Goal: Navigation & Orientation: Understand site structure

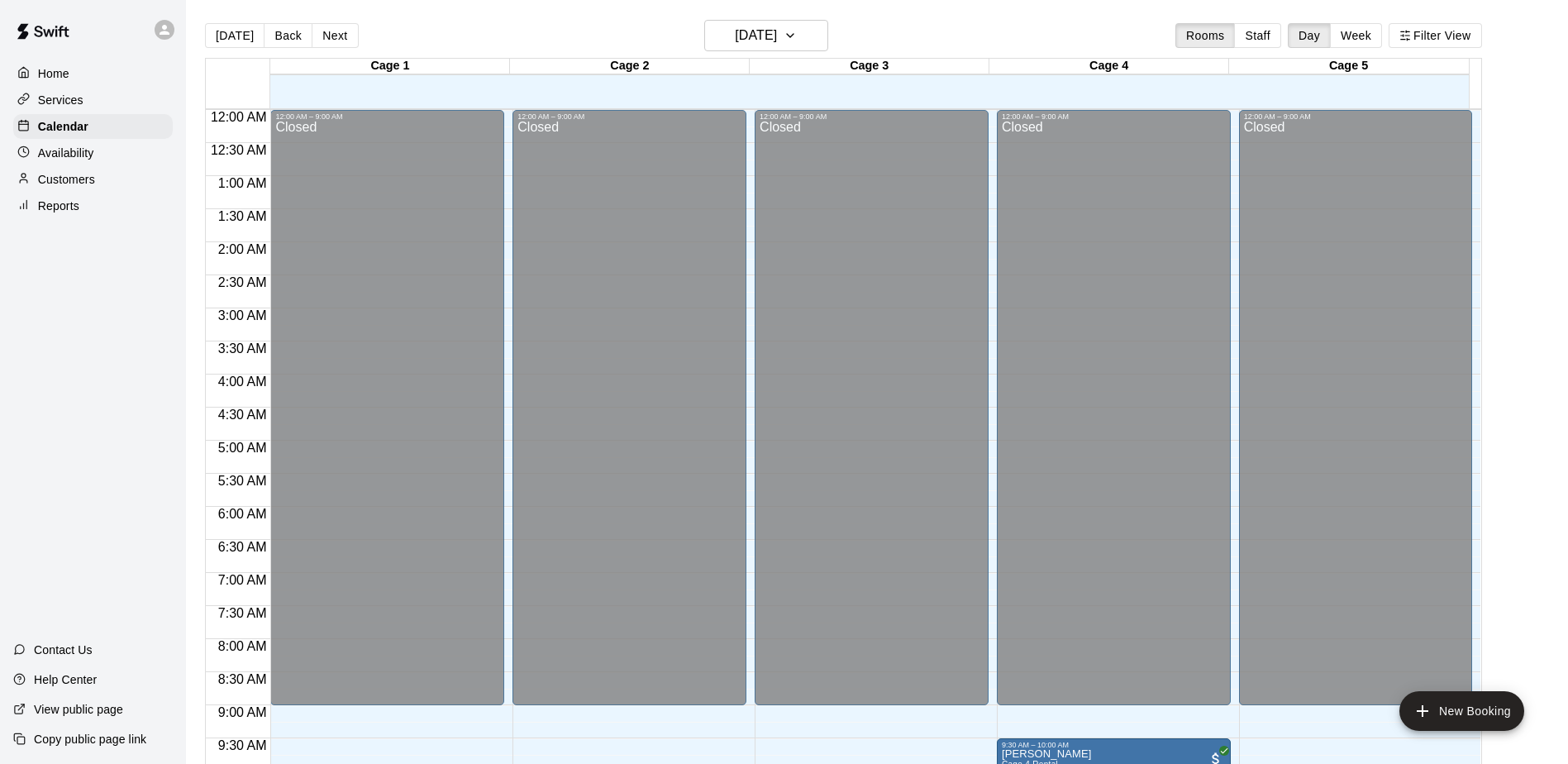
scroll to position [498, 0]
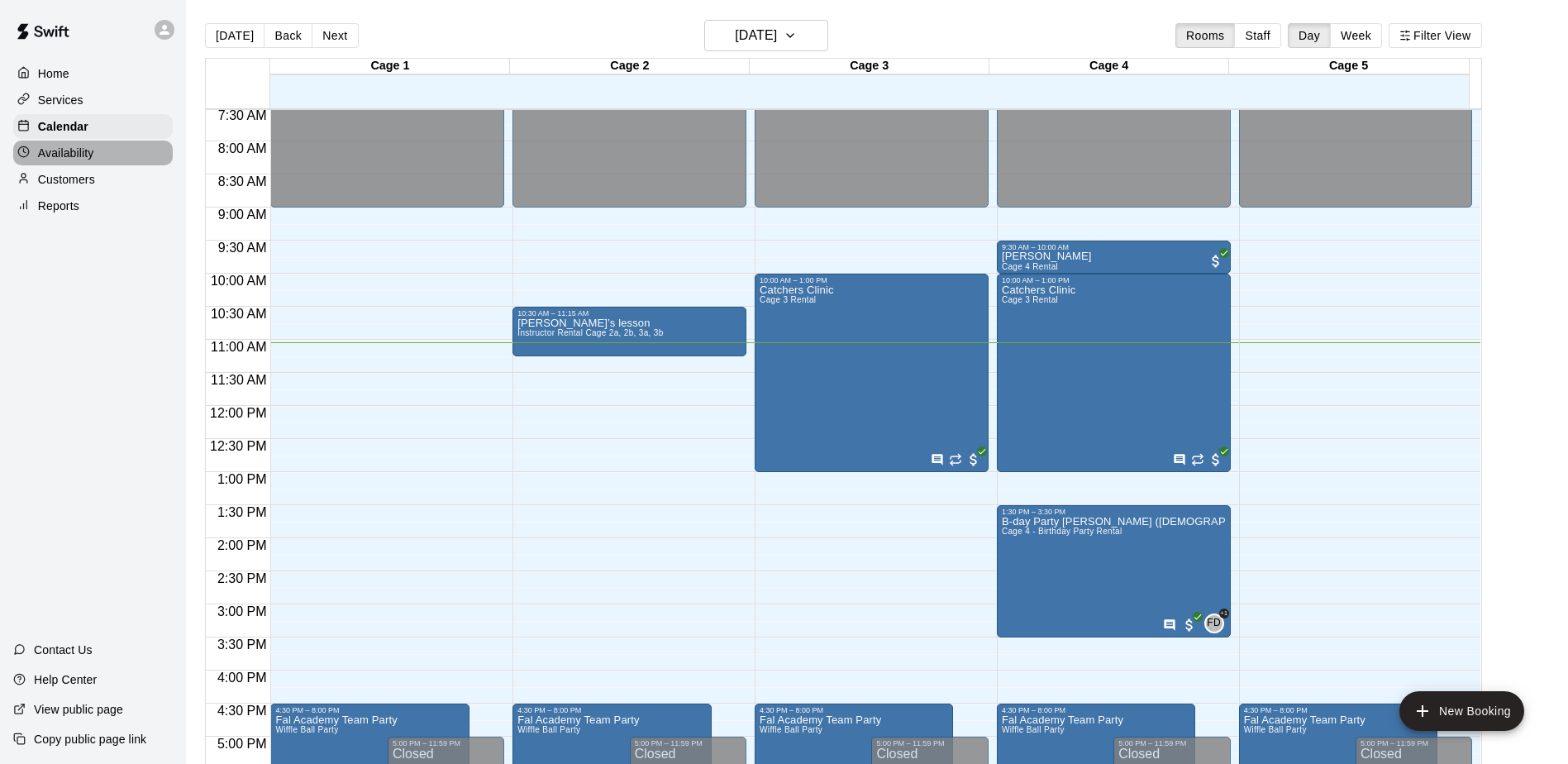
click at [74, 155] on p "Availability" at bounding box center [66, 152] width 56 height 16
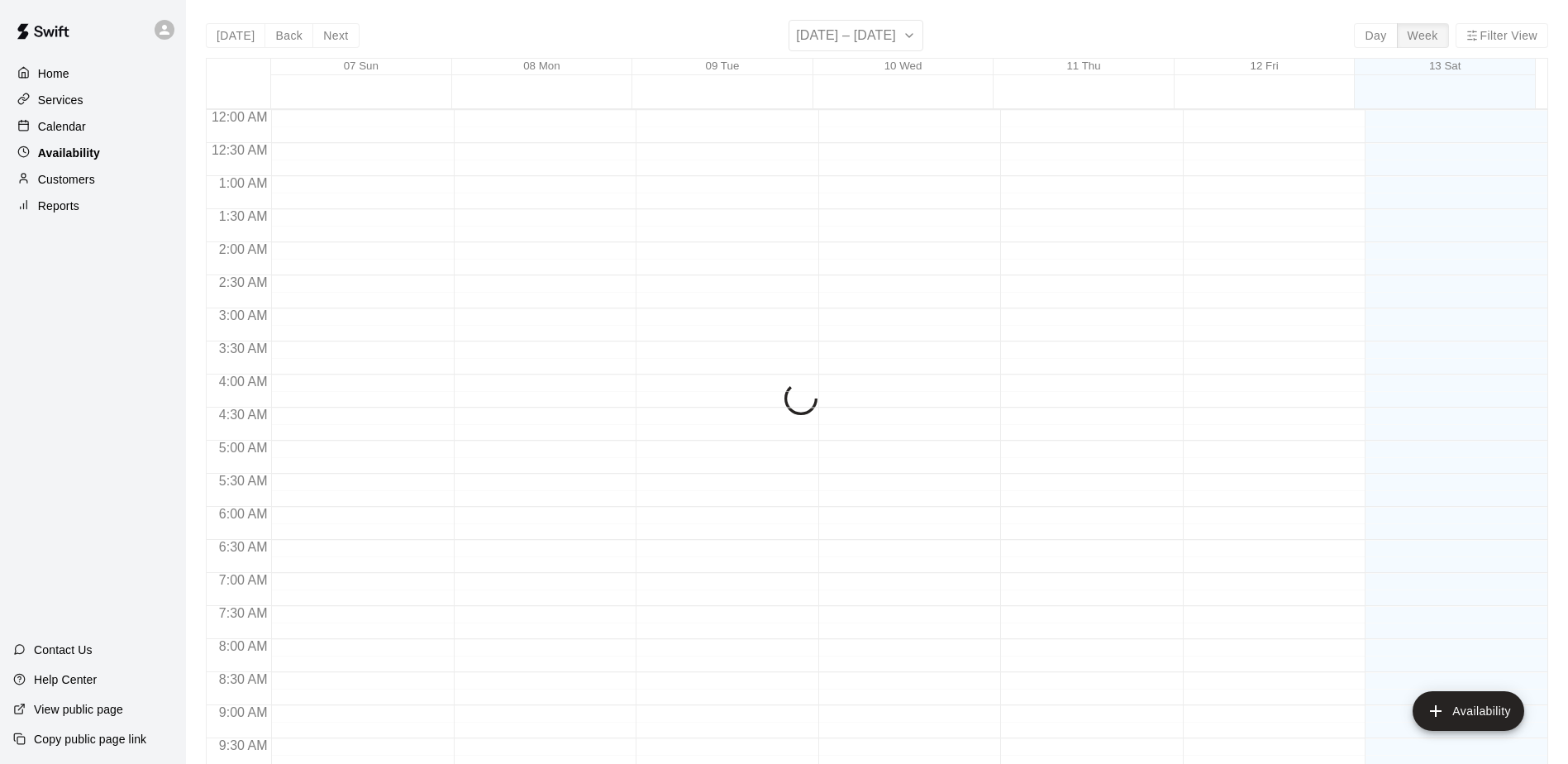
scroll to position [731, 0]
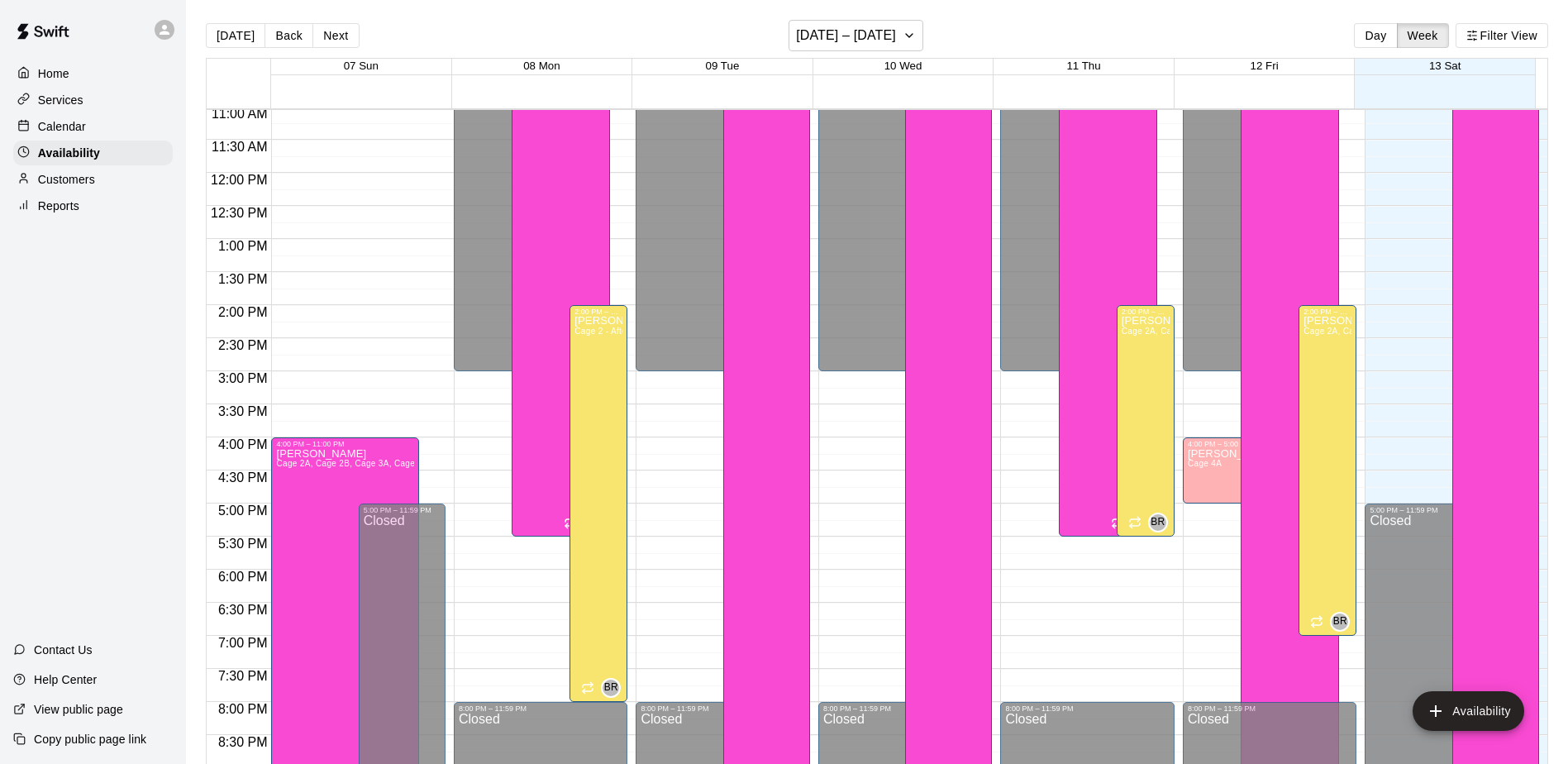
click at [63, 74] on p "Home" at bounding box center [53, 73] width 31 height 16
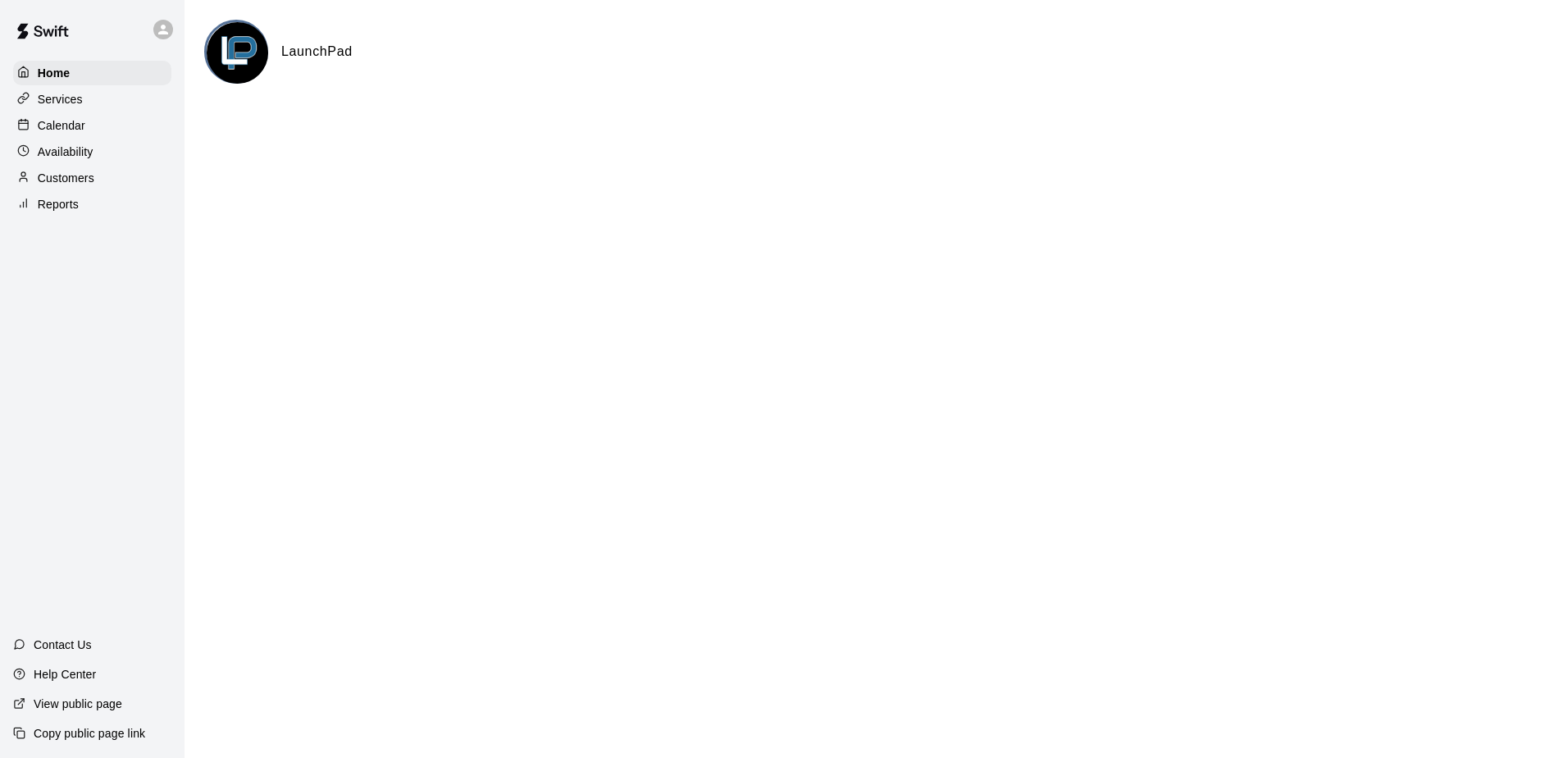
click at [74, 92] on p "Services" at bounding box center [60, 99] width 45 height 16
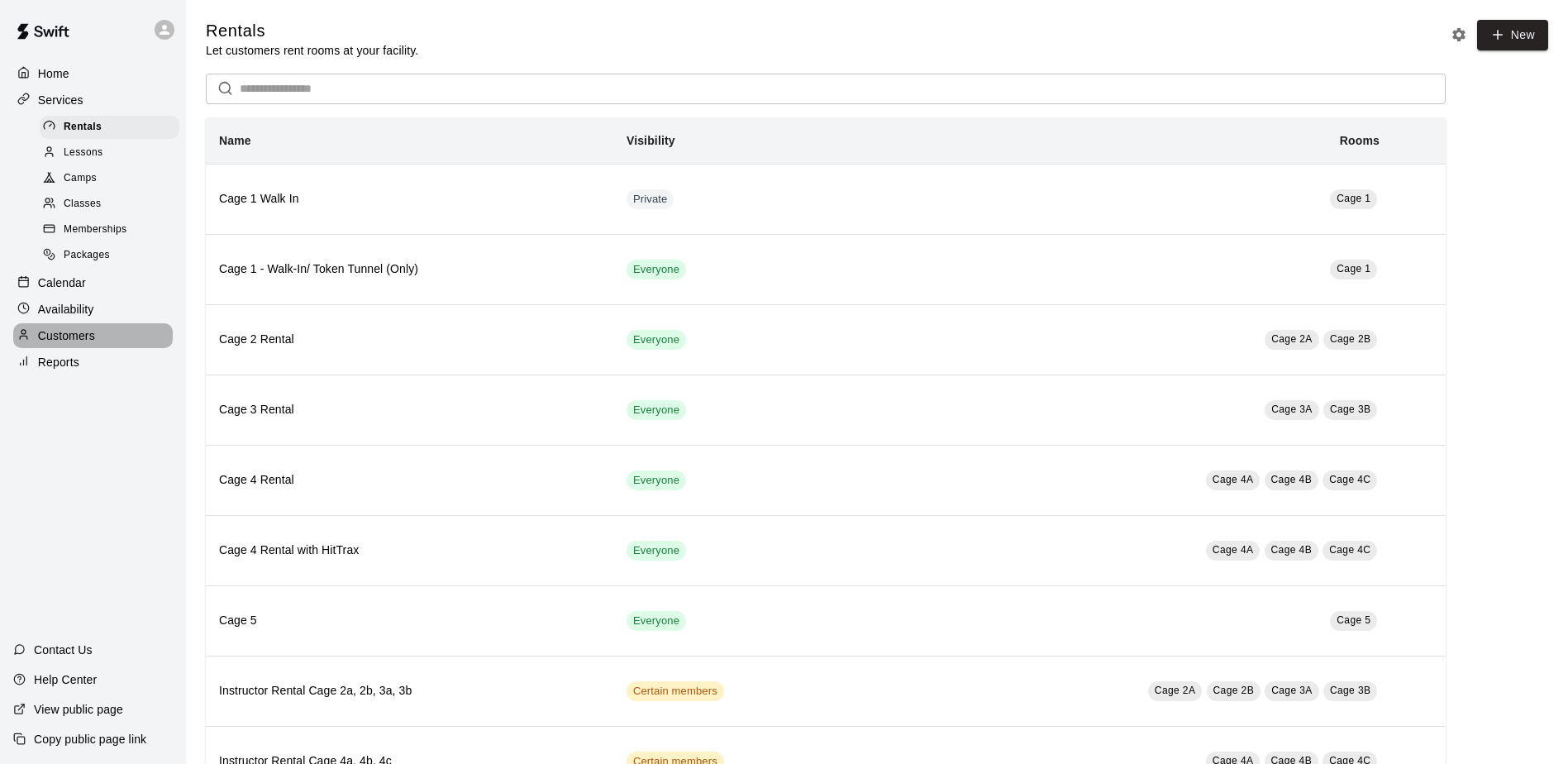
click at [106, 348] on div "Customers" at bounding box center [93, 335] width 160 height 25
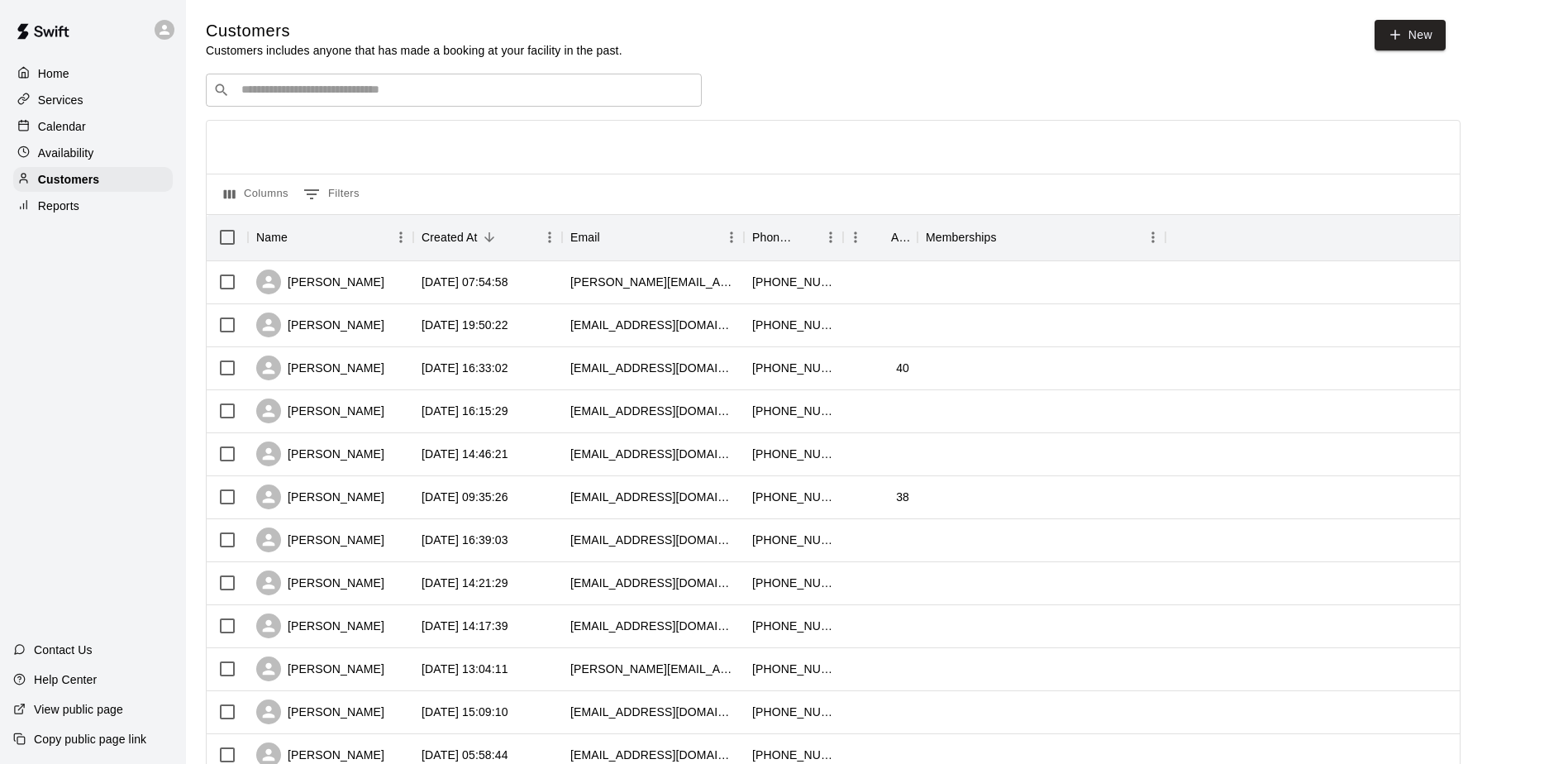
click at [67, 214] on p "Reports" at bounding box center [58, 205] width 41 height 16
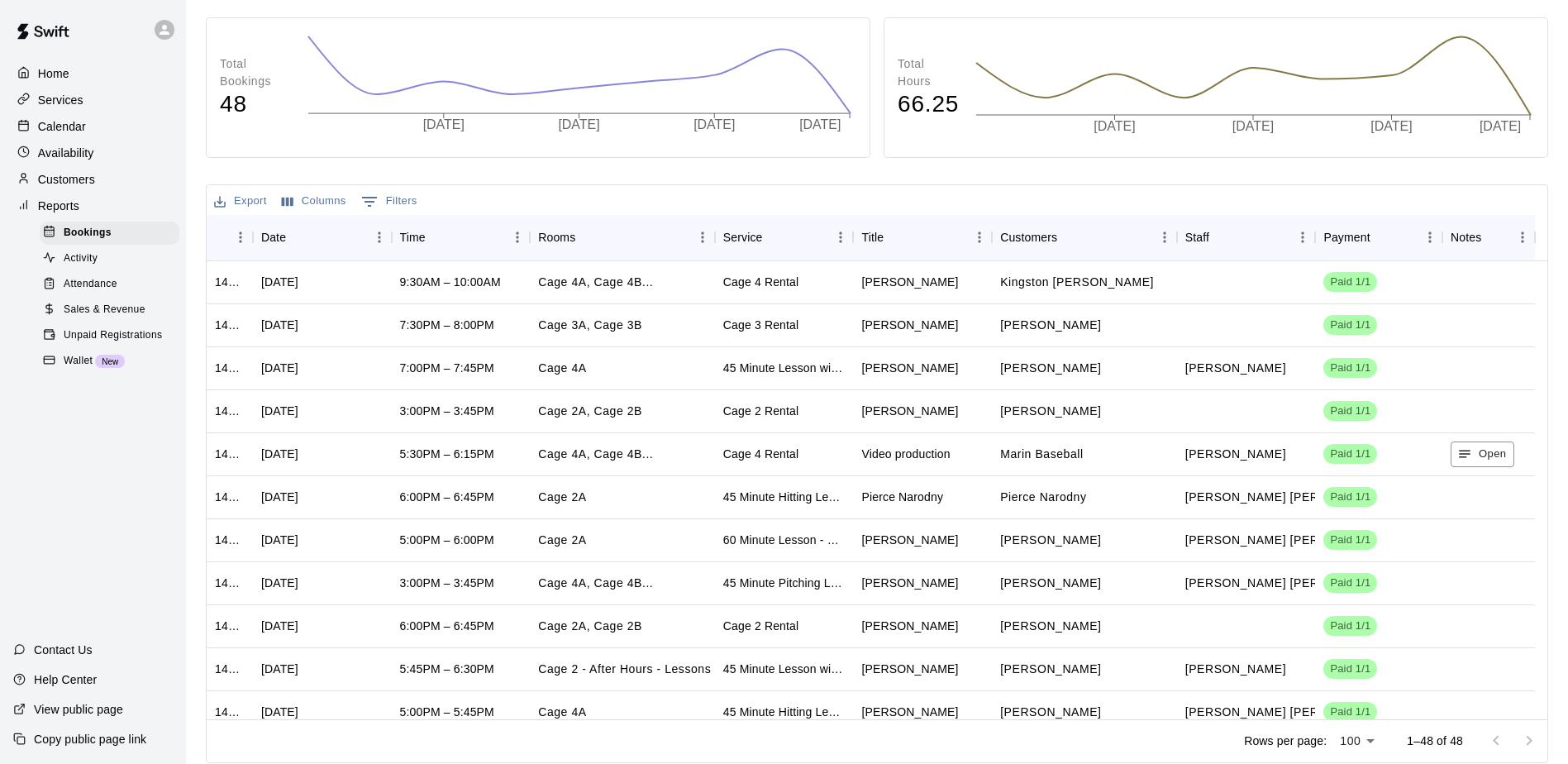
scroll to position [133, 0]
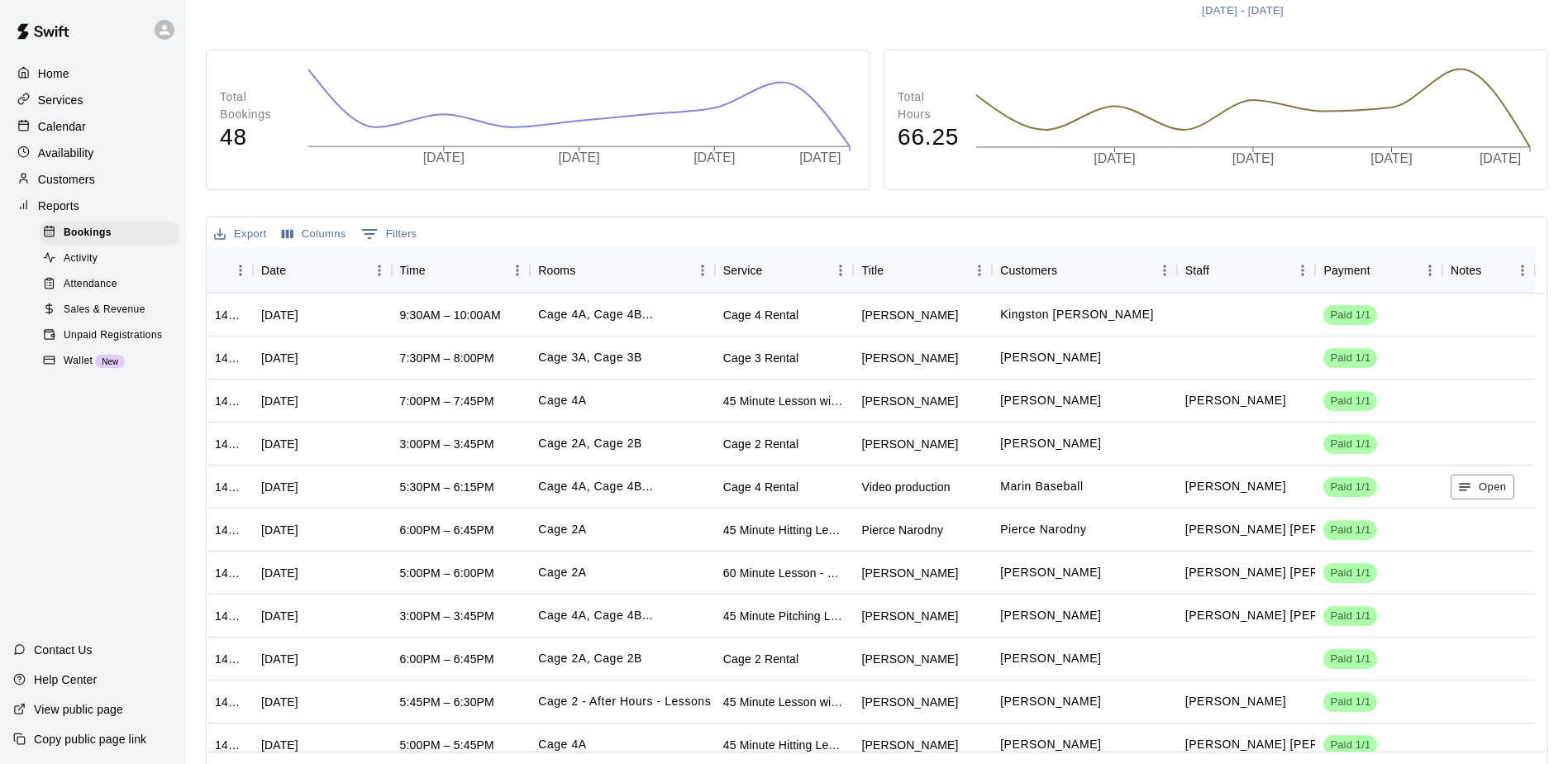
click at [99, 704] on p "View public page" at bounding box center [79, 709] width 89 height 16
click at [69, 134] on p "Calendar" at bounding box center [62, 125] width 48 height 16
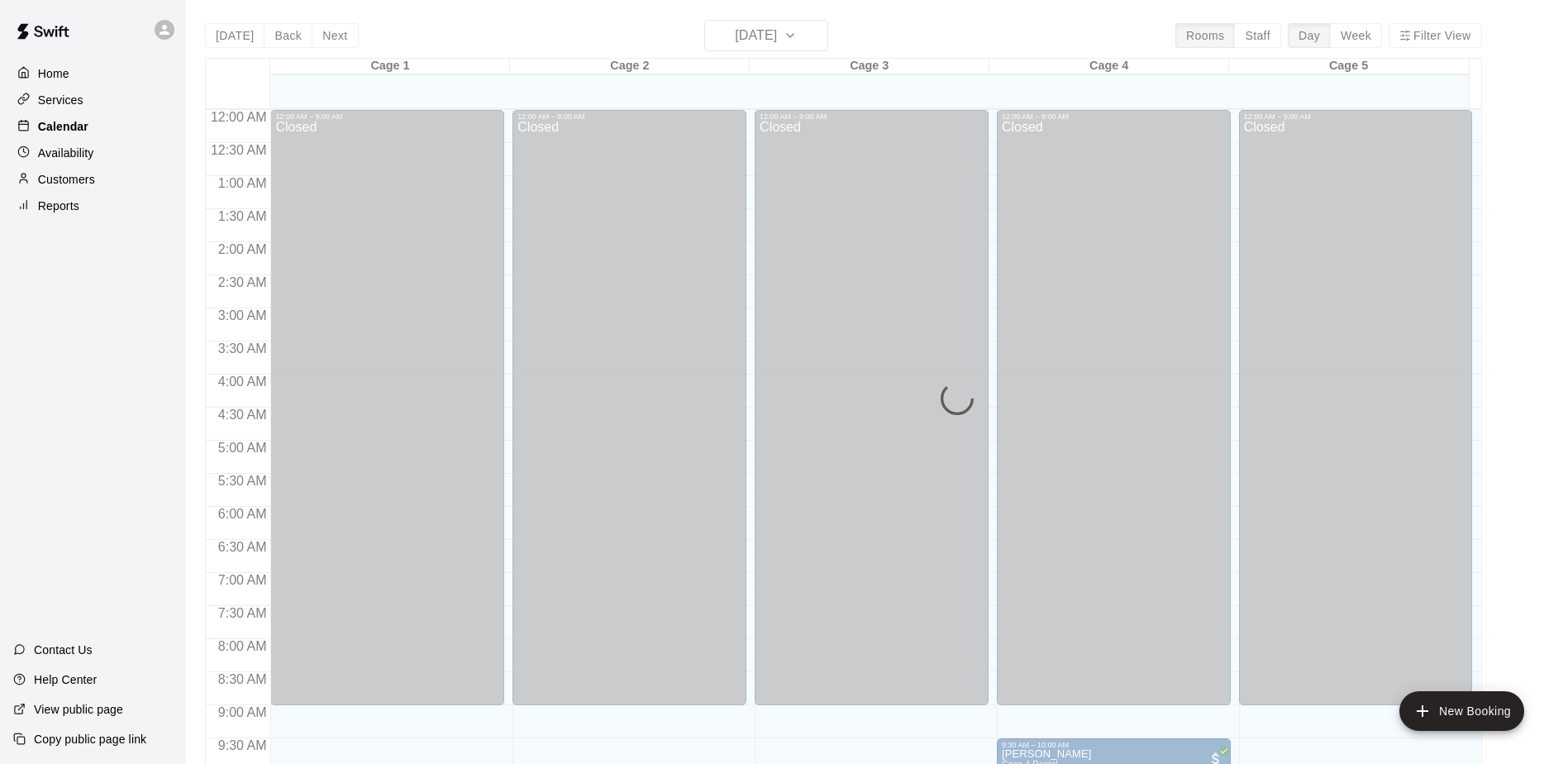
scroll to position [735, 0]
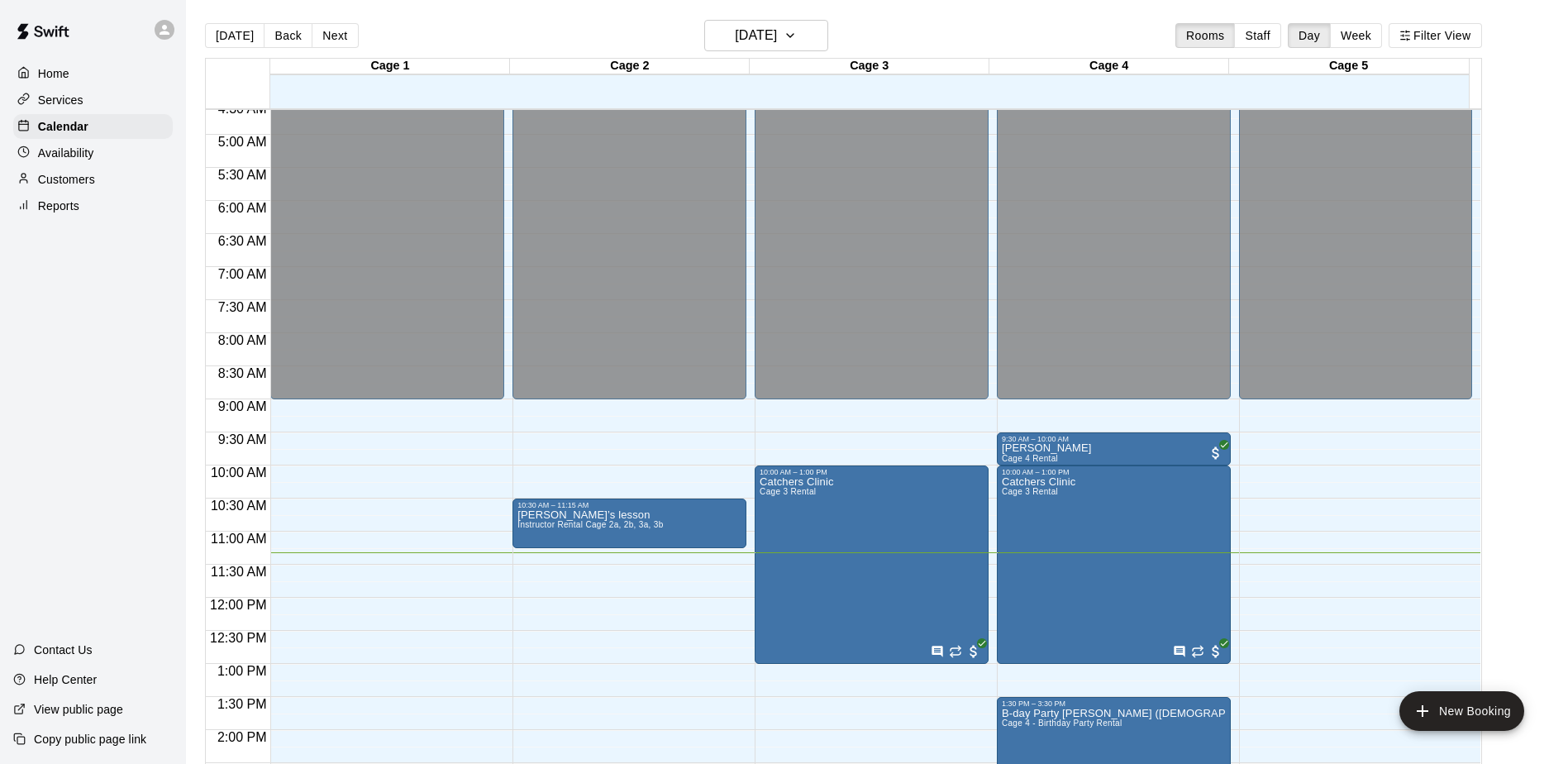
scroll to position [487, 0]
